Goal: Use online tool/utility: Utilize a website feature to perform a specific function

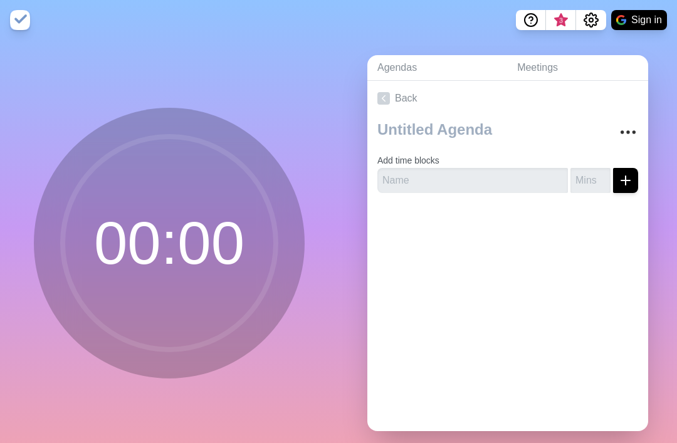
click at [121, 239] on circle at bounding box center [169, 243] width 213 height 213
click at [122, 256] on circle at bounding box center [169, 243] width 213 height 213
click at [590, 18] on circle "Settings" at bounding box center [591, 20] width 4 height 4
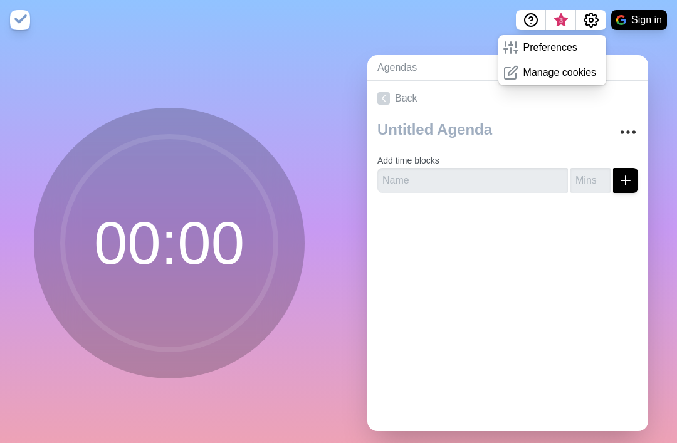
click at [26, 180] on div "00 : 00" at bounding box center [169, 248] width 338 height 416
click at [40, 190] on div "00 : 00" at bounding box center [169, 243] width 271 height 271
click at [113, 239] on circle at bounding box center [169, 243] width 213 height 213
click at [146, 244] on circle at bounding box center [169, 243] width 213 height 213
click at [560, 116] on link "Back" at bounding box center [507, 98] width 281 height 35
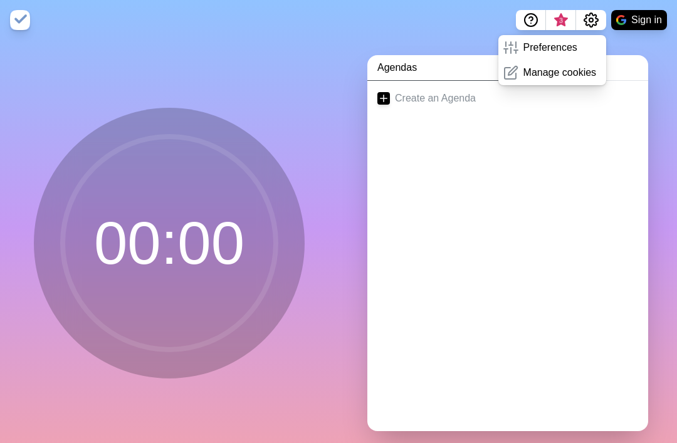
scroll to position [8, 0]
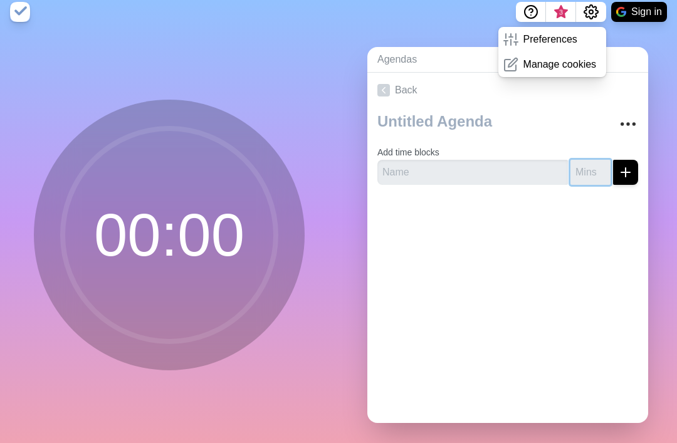
click at [602, 173] on input "number" at bounding box center [590, 172] width 40 height 25
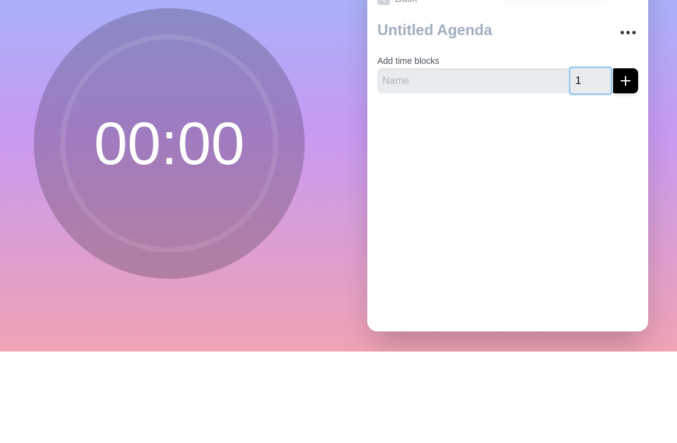
type input "1"
click at [625, 168] on line "submit" at bounding box center [625, 172] width 0 height 9
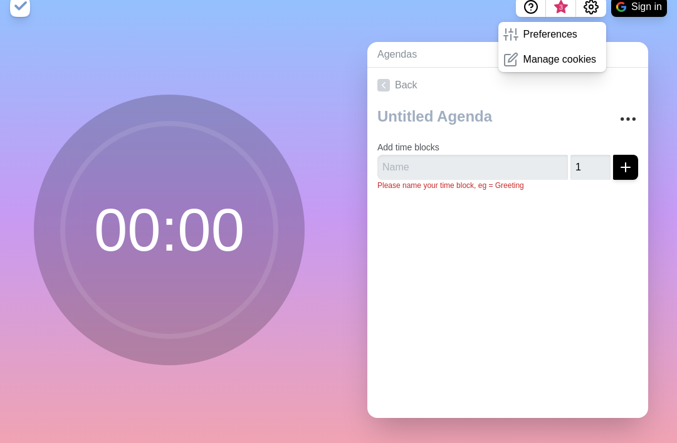
click at [630, 109] on icon "More" at bounding box center [628, 119] width 20 height 20
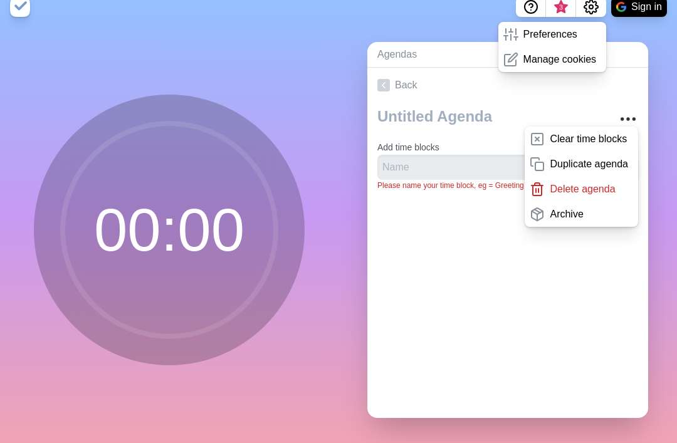
click at [619, 157] on p "Duplicate agenda" at bounding box center [588, 164] width 78 height 15
type textarea "copy"
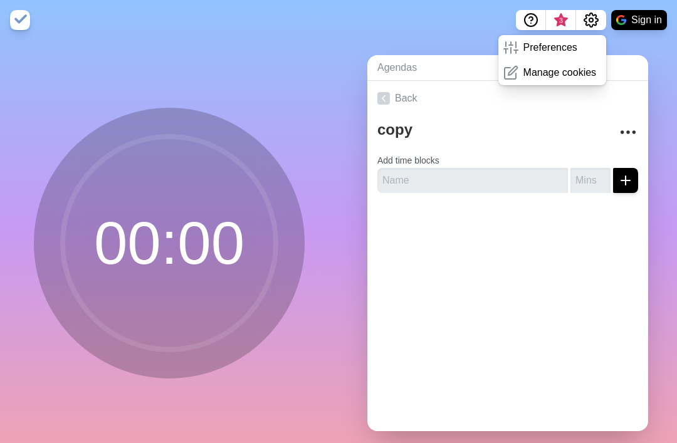
click at [472, 110] on link "Back" at bounding box center [507, 98] width 281 height 35
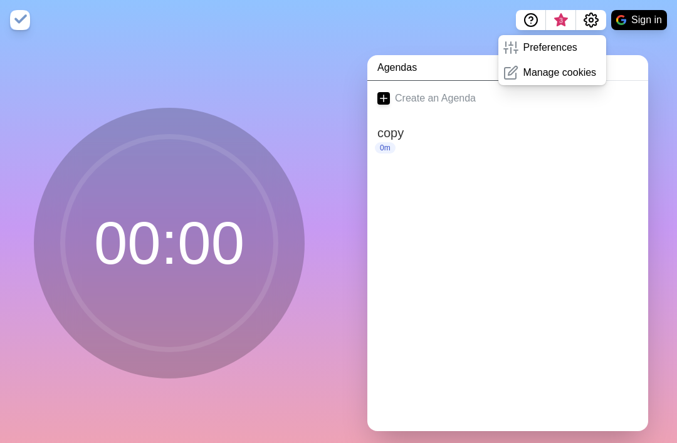
click at [498, 105] on link "Create an Agenda" at bounding box center [507, 98] width 281 height 35
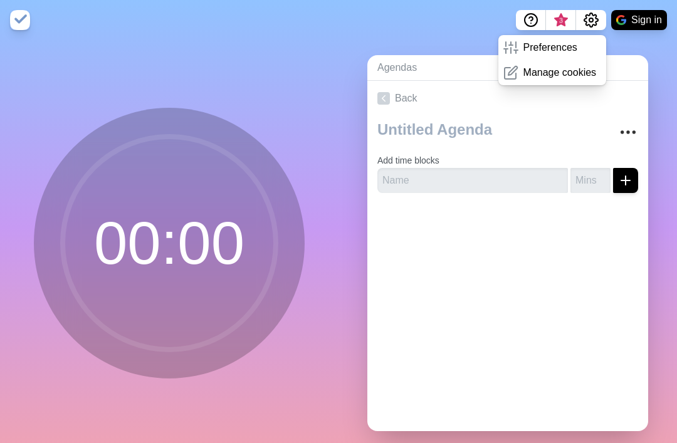
click at [70, 300] on circle at bounding box center [169, 243] width 213 height 213
click at [98, 294] on circle at bounding box center [169, 243] width 213 height 213
